Goal: Information Seeking & Learning: Learn about a topic

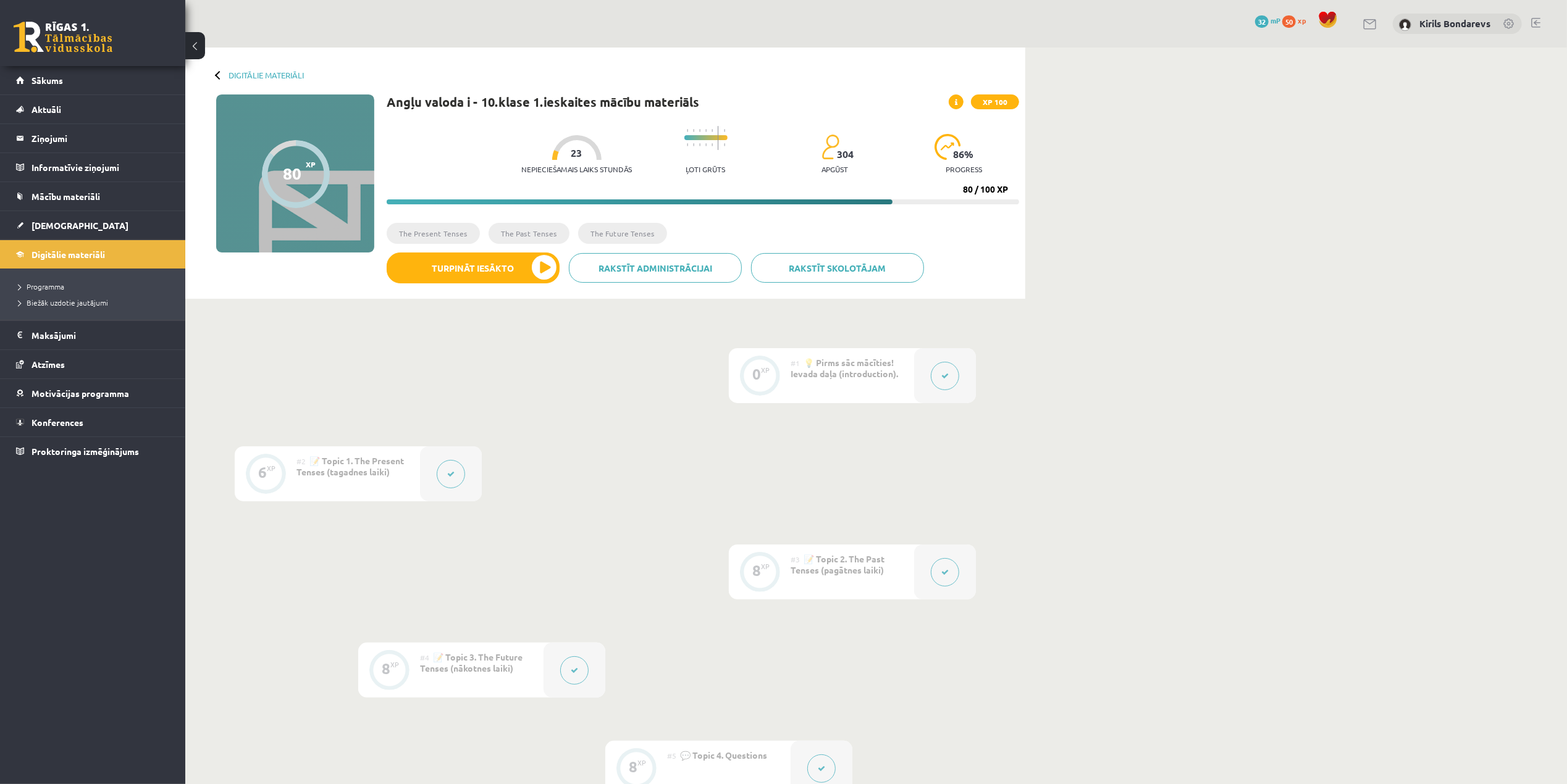
drag, startPoint x: 991, startPoint y: 194, endPoint x: 970, endPoint y: 189, distance: 21.6
click at [970, 189] on div "Nepieciešamais laiks stundās 23 Ļoti grūts 304 apgūst 86 % progress 80 / 100 XP" at bounding box center [702, 162] width 633 height 84
click at [963, 187] on div "80 / 100 XP" at bounding box center [985, 189] width 45 height 11
drag, startPoint x: 963, startPoint y: 188, endPoint x: 997, endPoint y: 192, distance: 34.2
click at [997, 192] on div "80 / 100 XP" at bounding box center [985, 189] width 45 height 11
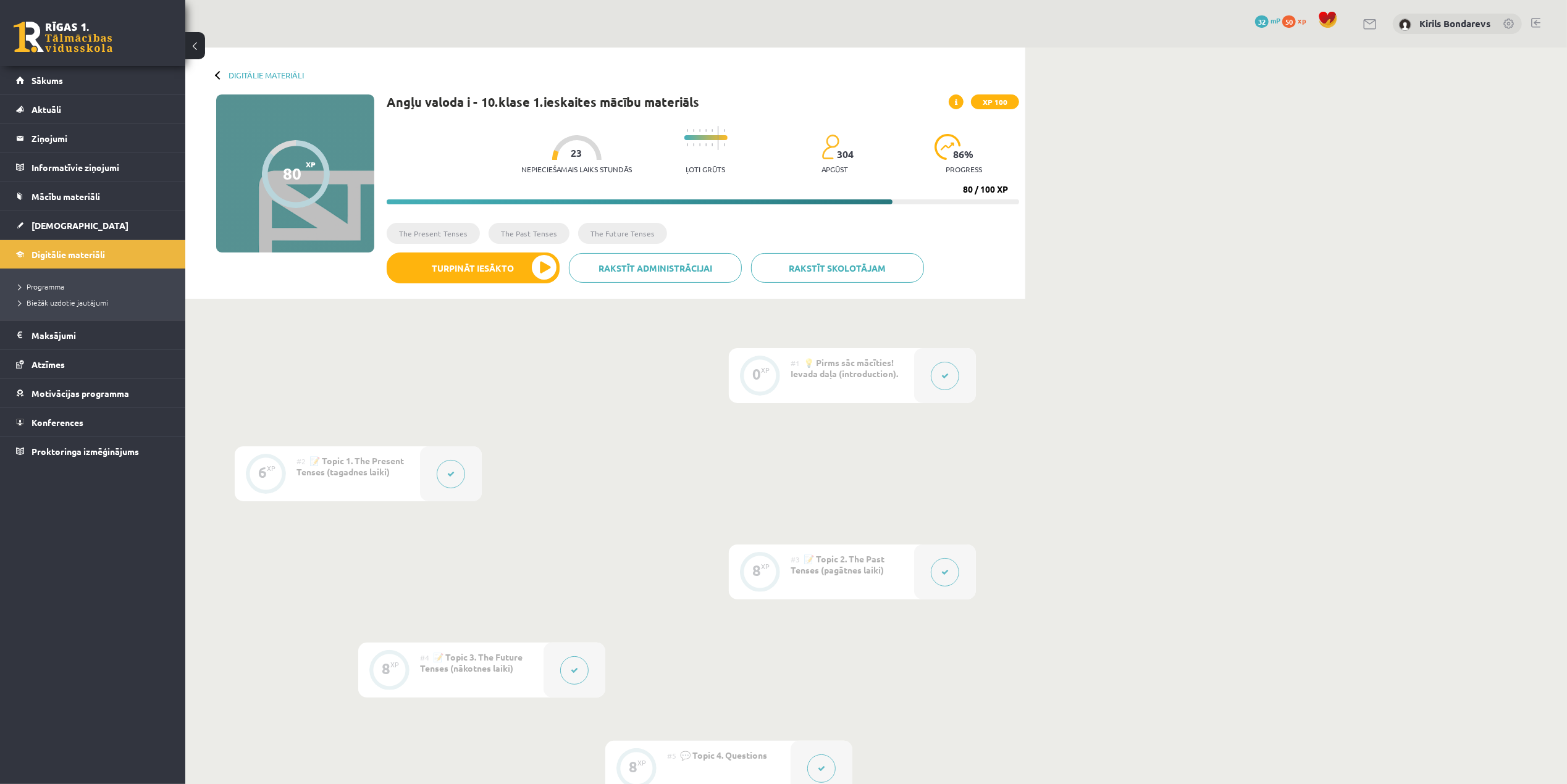
click at [986, 210] on div "Angļu valoda i - 10.[PERSON_NAME] 1.ieskaites mācību materiāls XP 100 Nepiecieš…" at bounding box center [702, 194] width 633 height 198
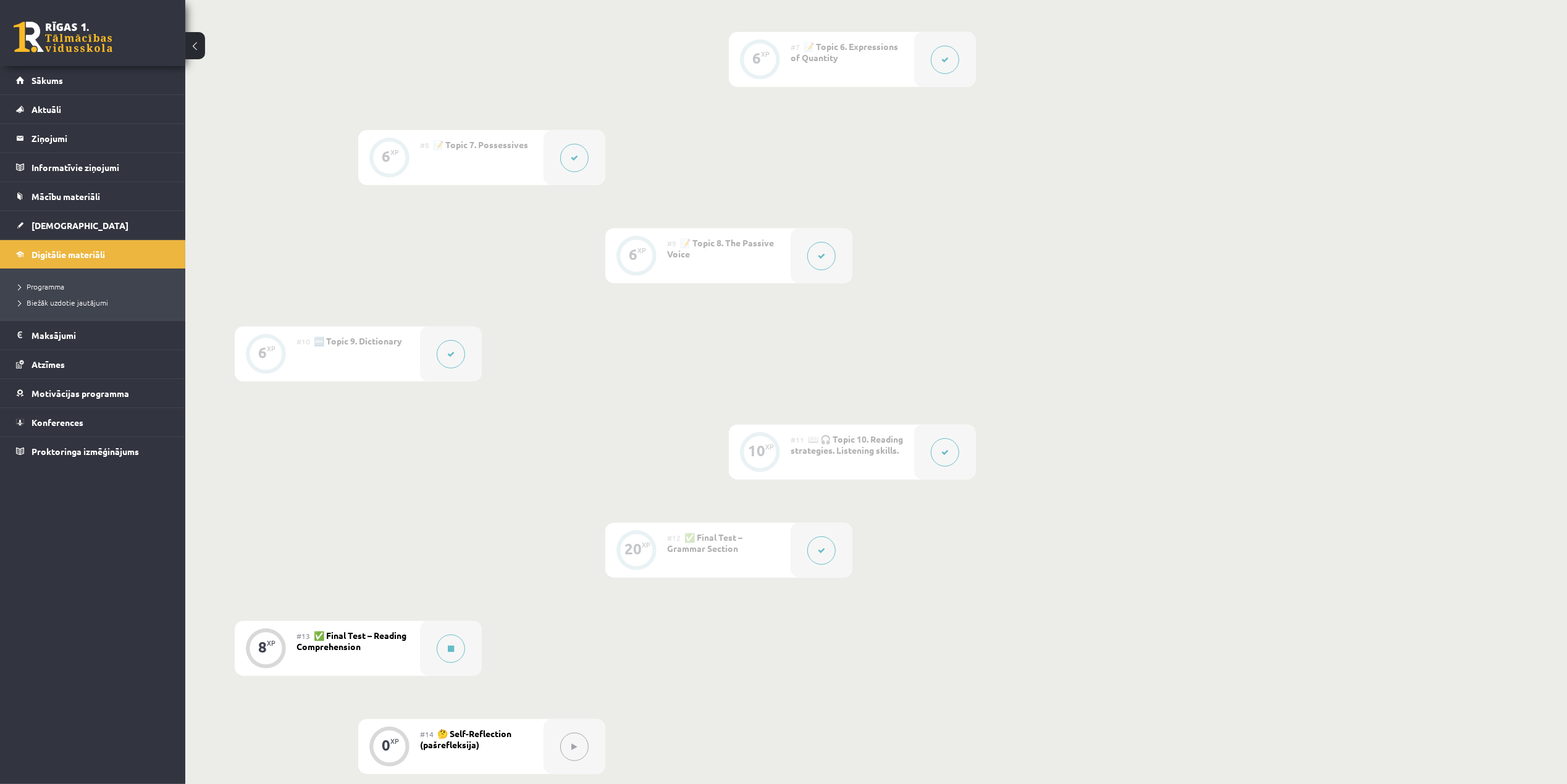
scroll to position [1111, 0]
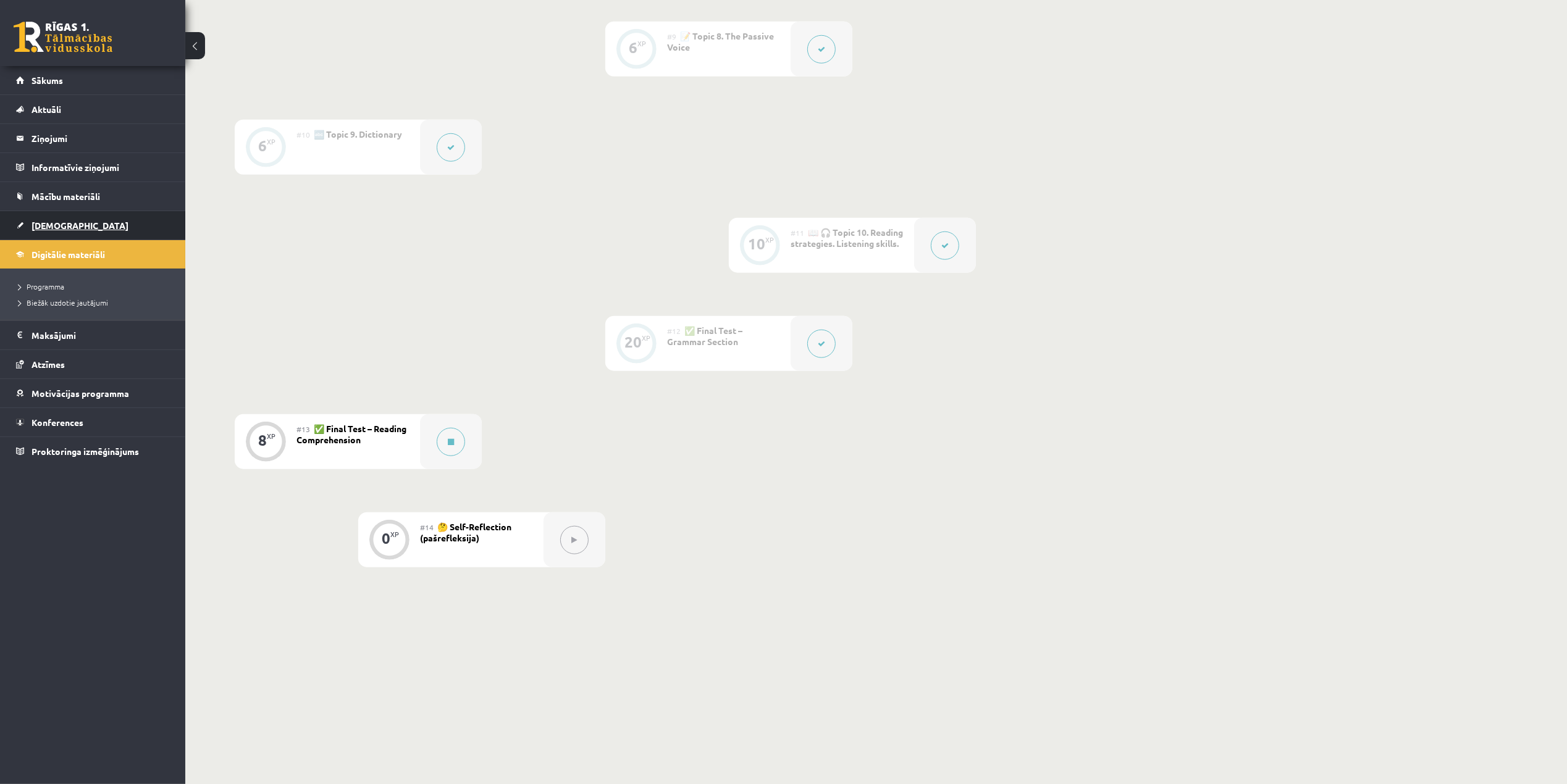
click at [55, 230] on span "[DEMOGRAPHIC_DATA]" at bounding box center [80, 224] width 97 height 11
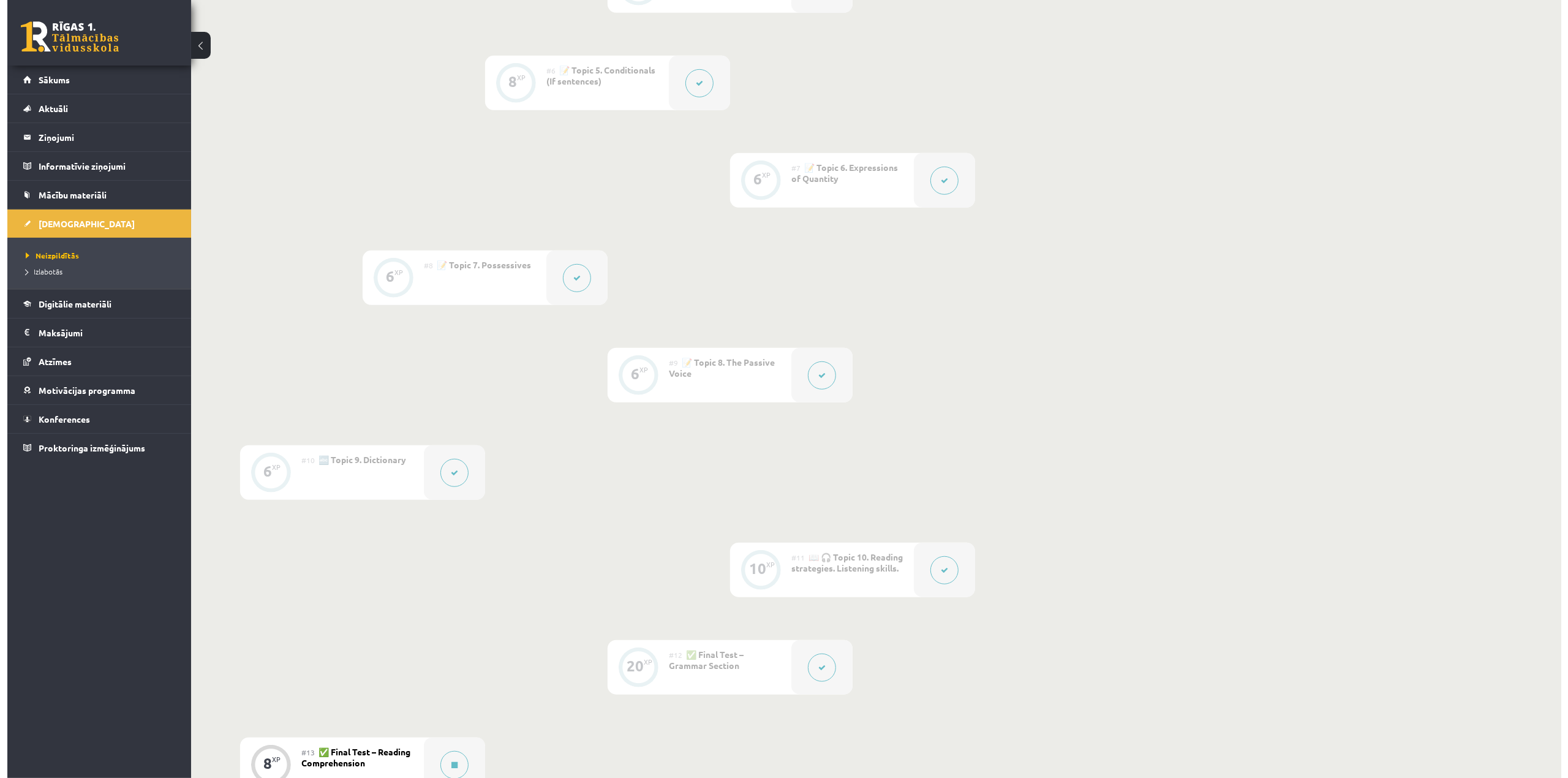
scroll to position [1103, 0]
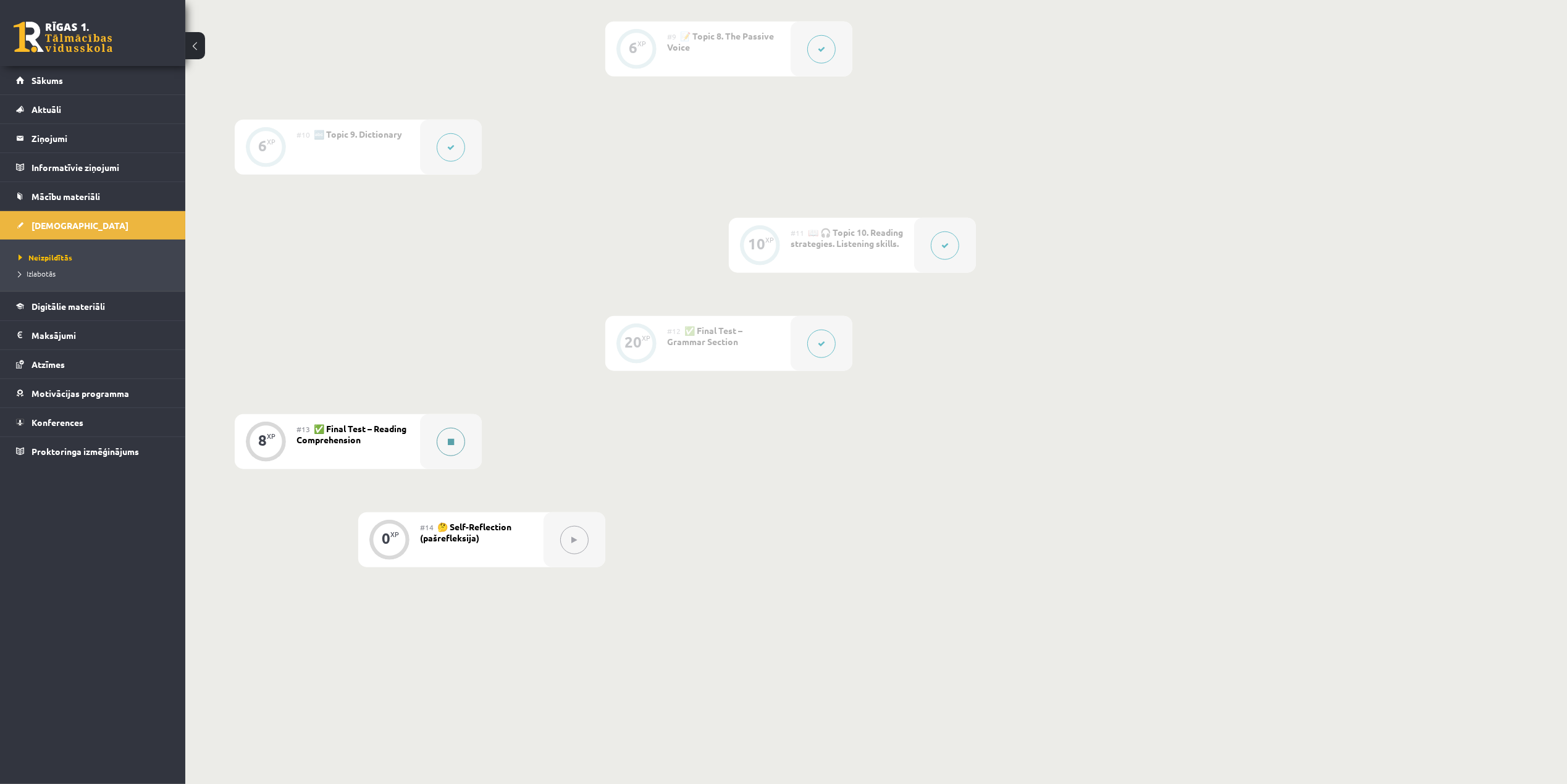
click at [464, 446] on button at bounding box center [451, 442] width 29 height 29
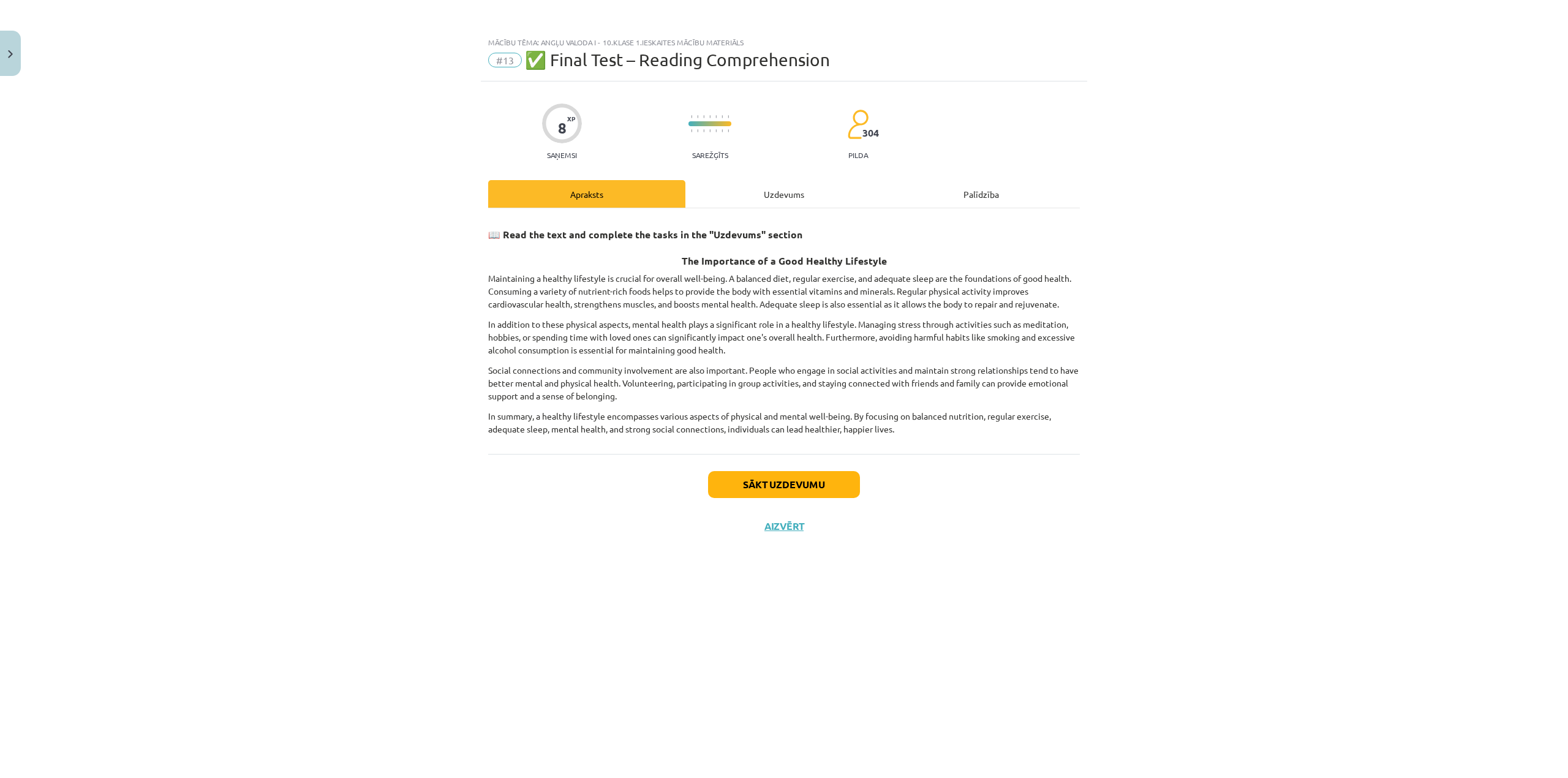
click at [778, 195] on div "Uzdevums" at bounding box center [784, 194] width 197 height 28
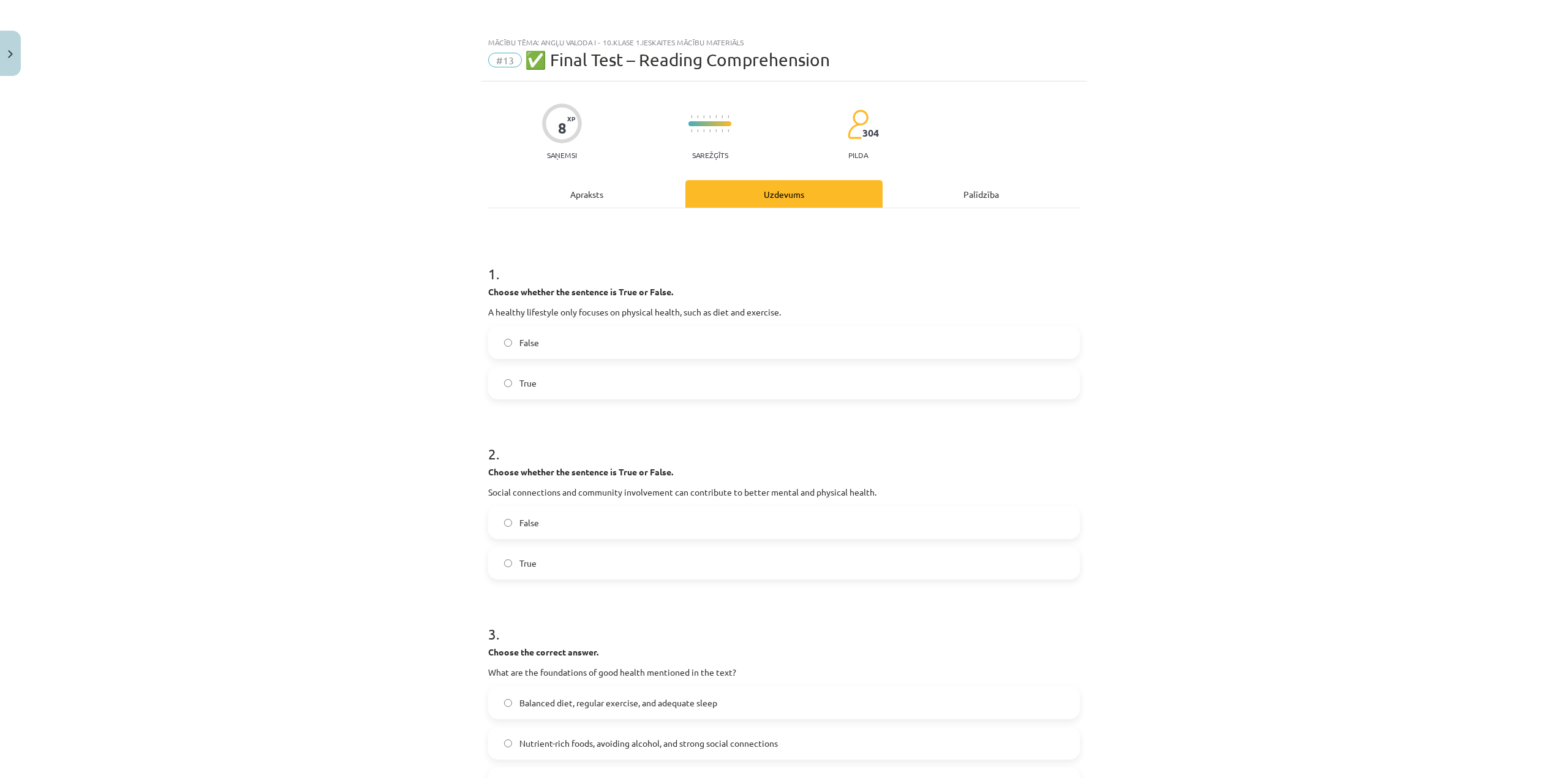
click at [596, 192] on div "Apraksts" at bounding box center [587, 194] width 197 height 28
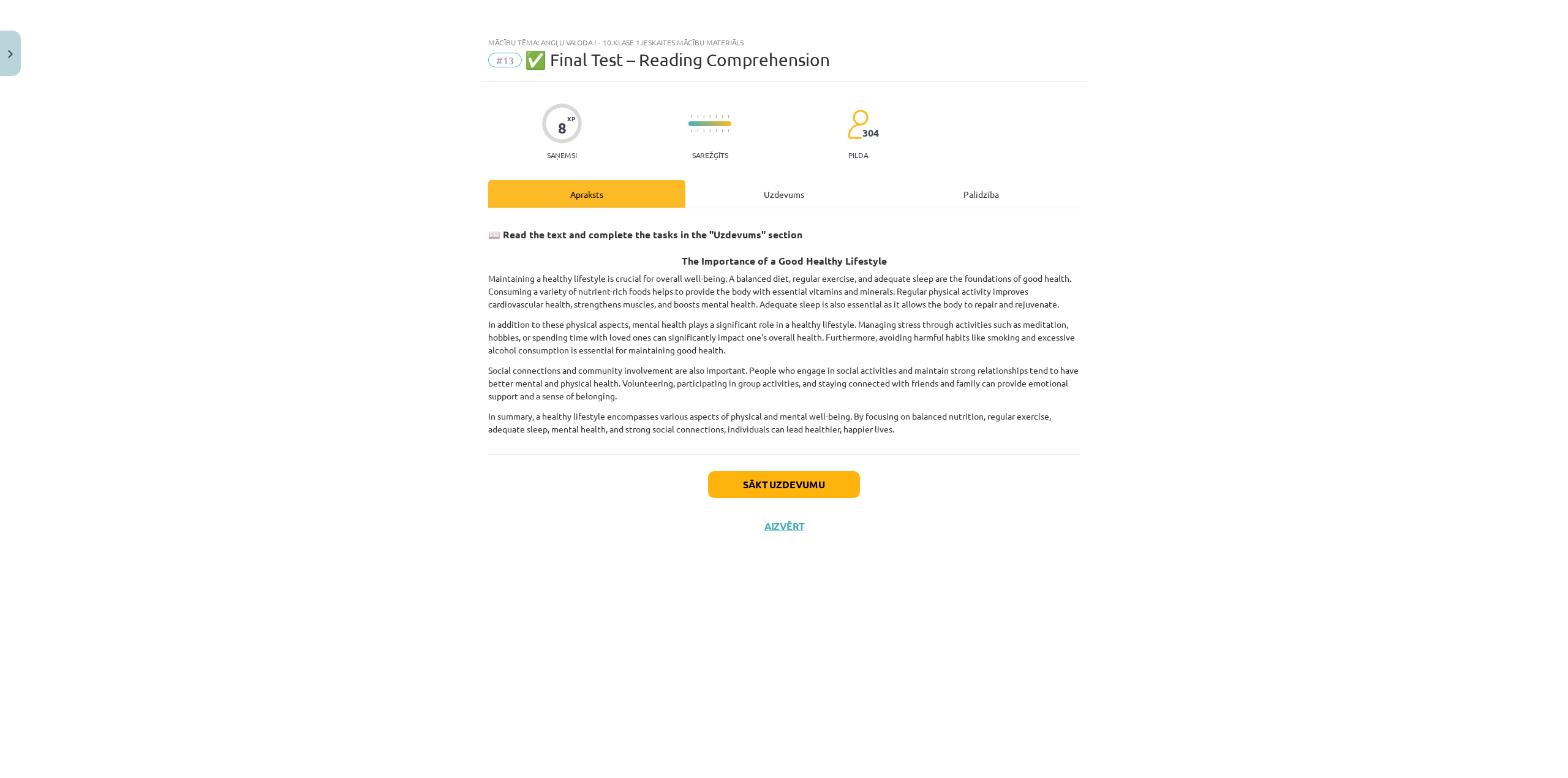
click at [960, 180] on div "Palīdzība" at bounding box center [980, 194] width 197 height 28
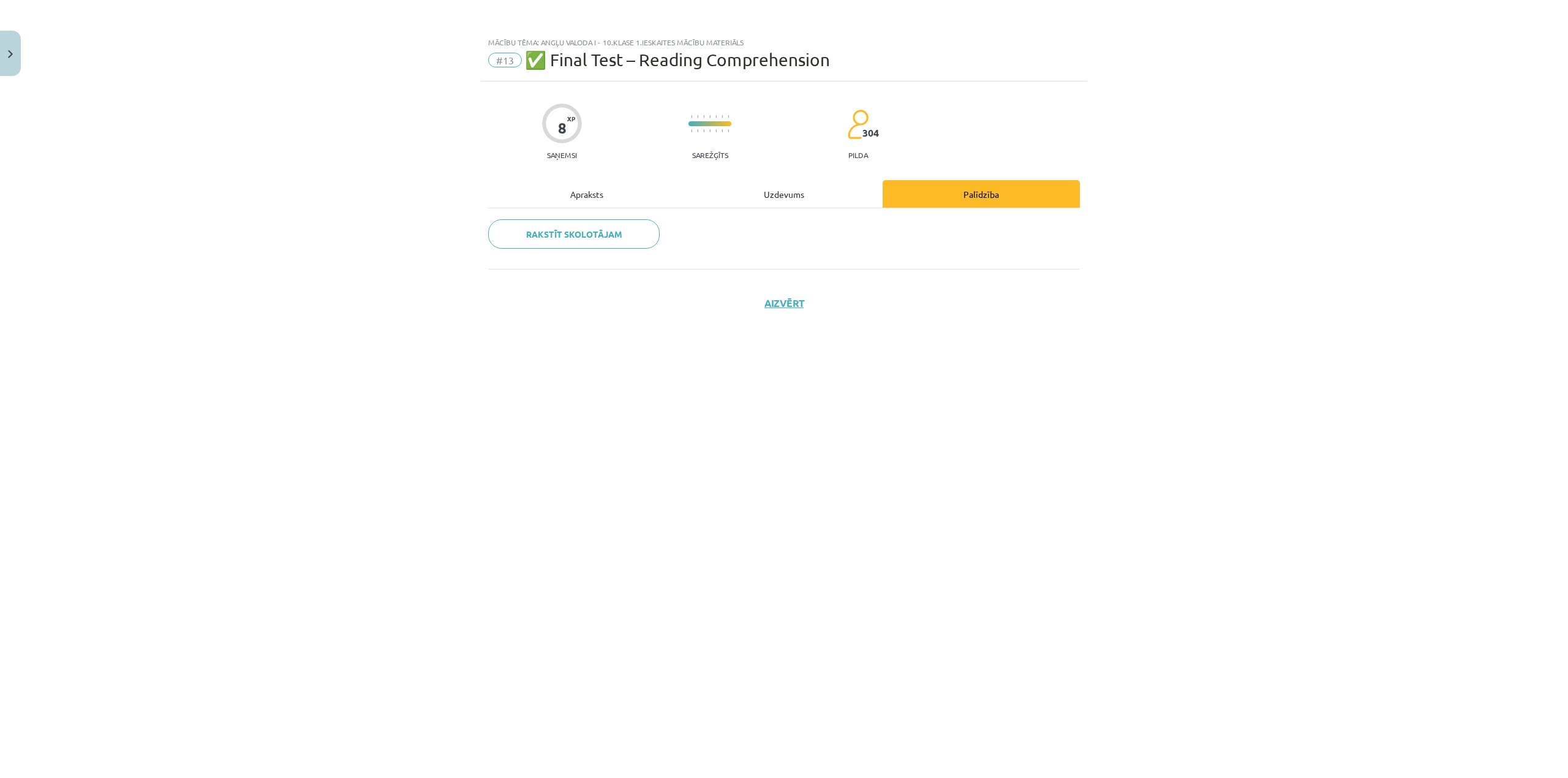
click at [794, 189] on div "Uzdevums" at bounding box center [784, 194] width 197 height 28
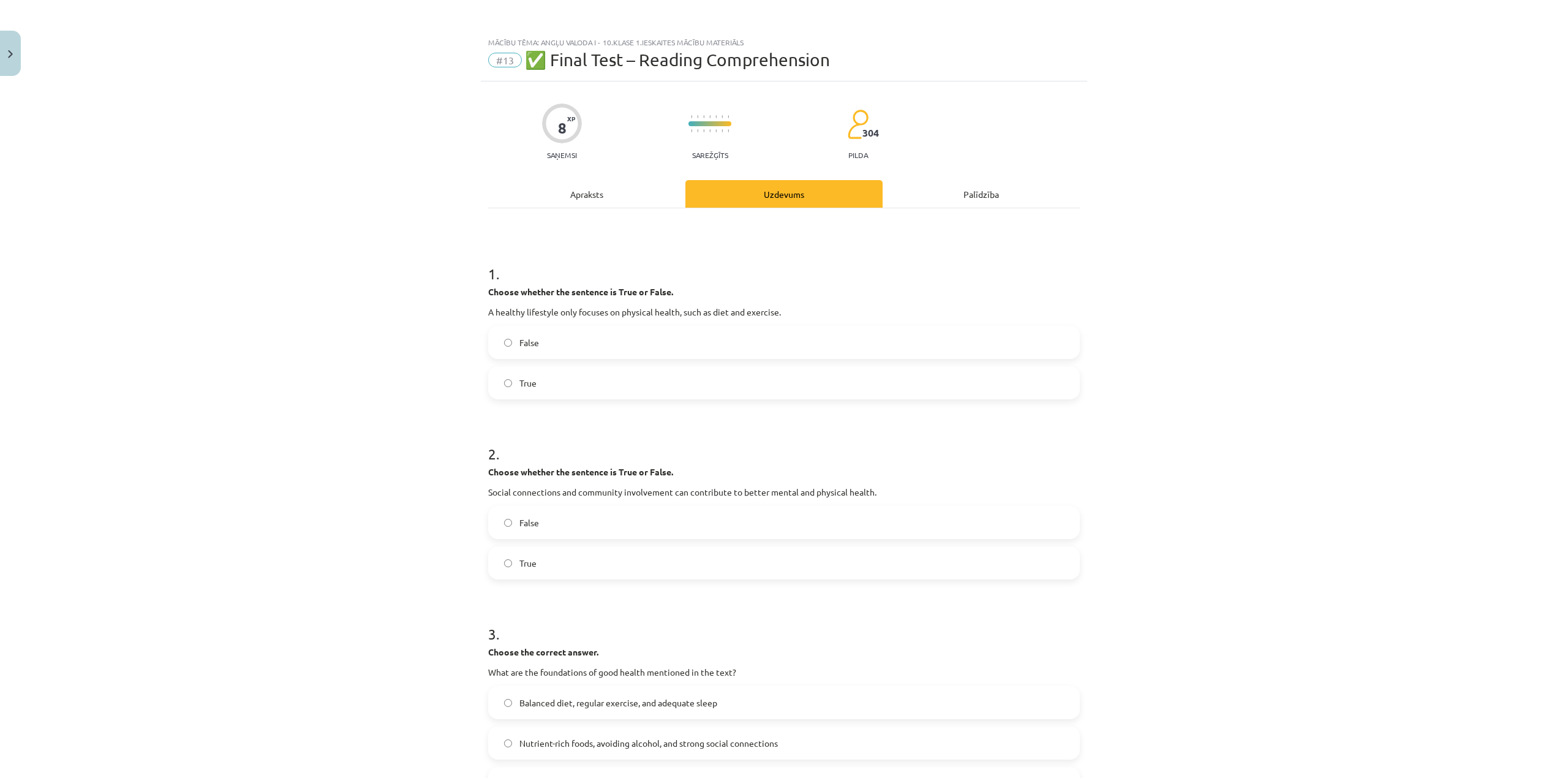
click at [577, 182] on div "Apraksts" at bounding box center [587, 194] width 197 height 28
